Goal: Information Seeking & Learning: Learn about a topic

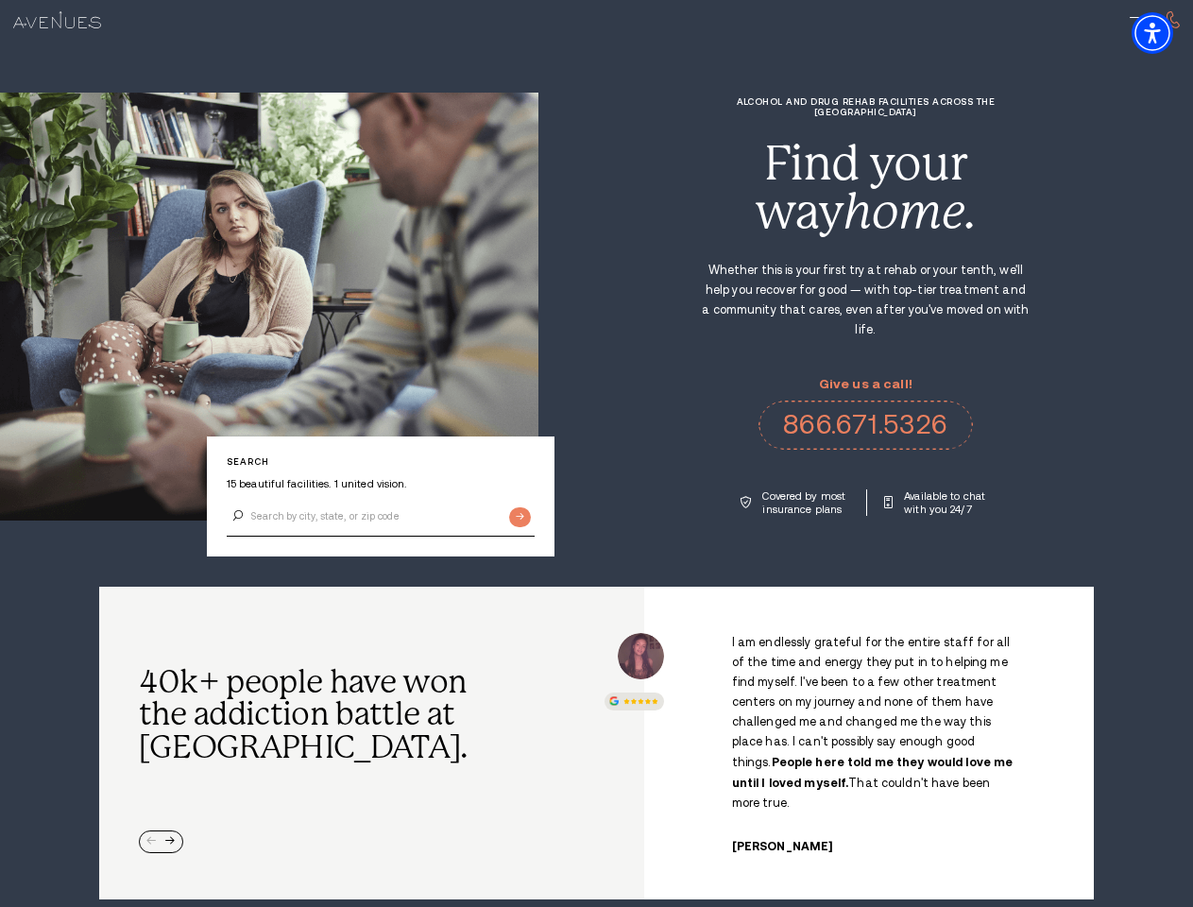
click at [596, 453] on div "Alcohol and Drug Rehab Facilities across the [GEOGRAPHIC_DATA] Find your way ho…" at bounding box center [865, 305] width 654 height 419
click at [1168, 33] on img "Accessibility Menu" at bounding box center [1152, 33] width 42 height 42
